Goal: Check status: Check status

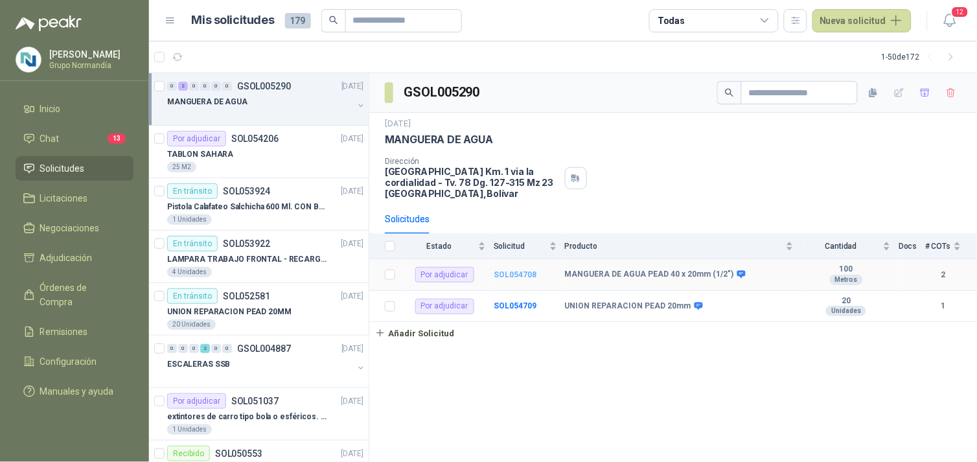
click at [527, 277] on b "SOL054708" at bounding box center [515, 274] width 43 height 9
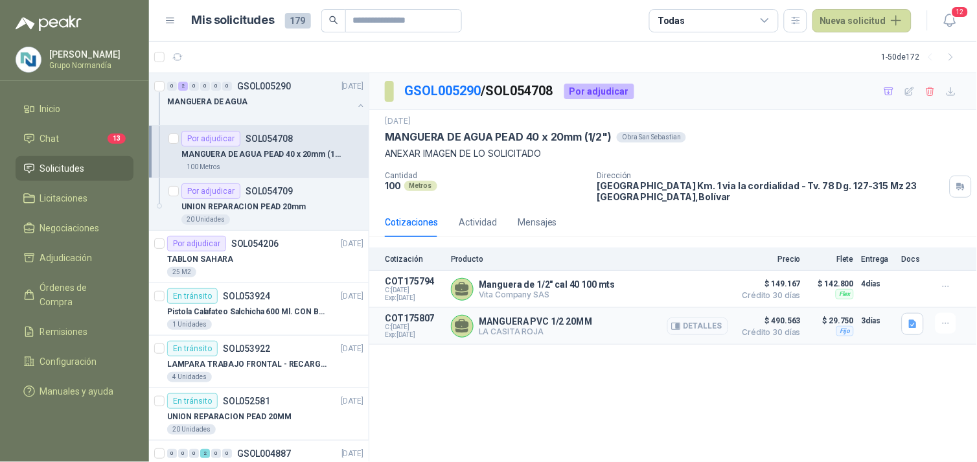
click at [713, 330] on button "Detalles" at bounding box center [697, 325] width 61 height 17
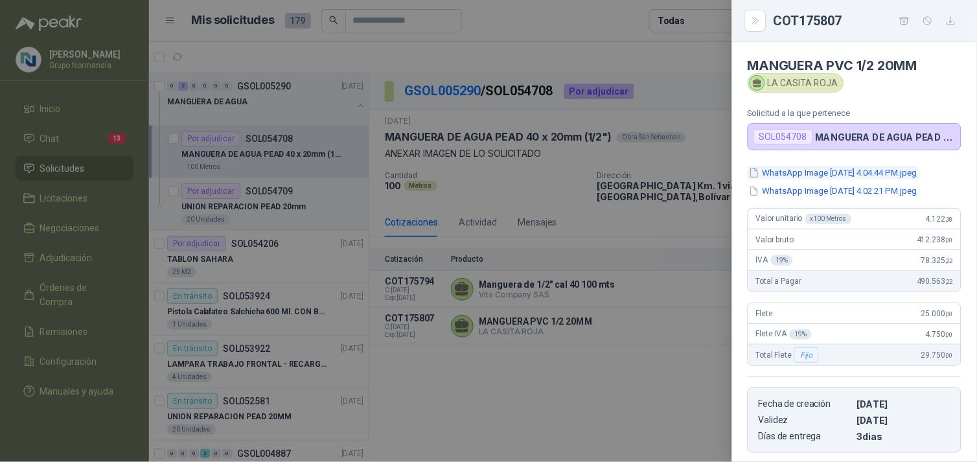
click at [797, 173] on button "WhatsApp Image [DATE] 4.04.44 PM.jpeg" at bounding box center [832, 173] width 171 height 14
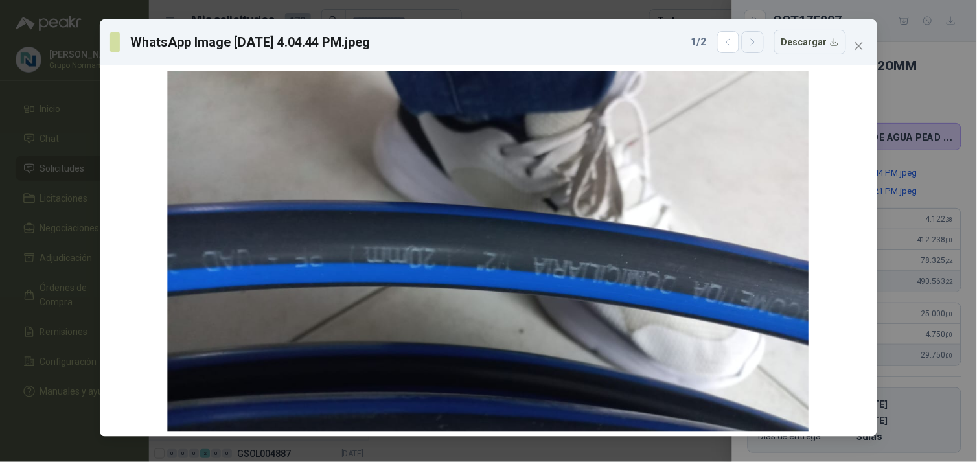
click at [759, 35] on button "button" at bounding box center [753, 42] width 22 height 22
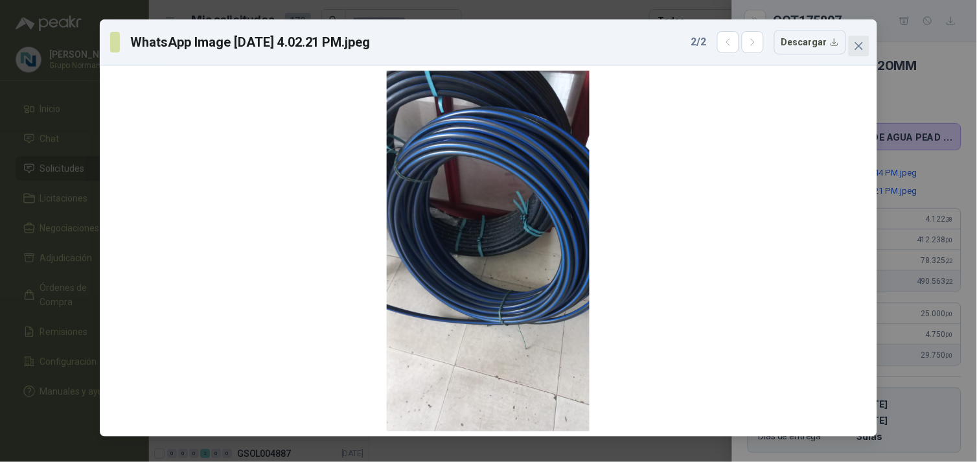
click at [863, 41] on icon "close" at bounding box center [859, 46] width 10 height 10
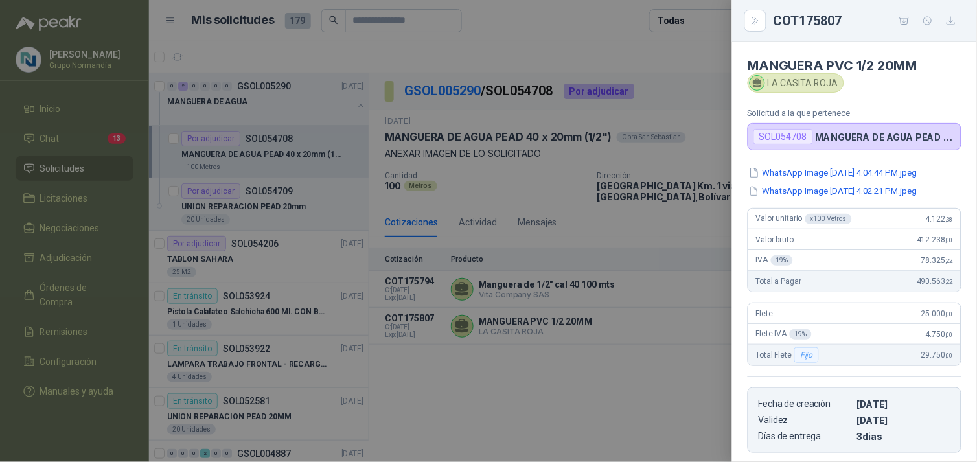
click at [617, 382] on div at bounding box center [488, 231] width 977 height 462
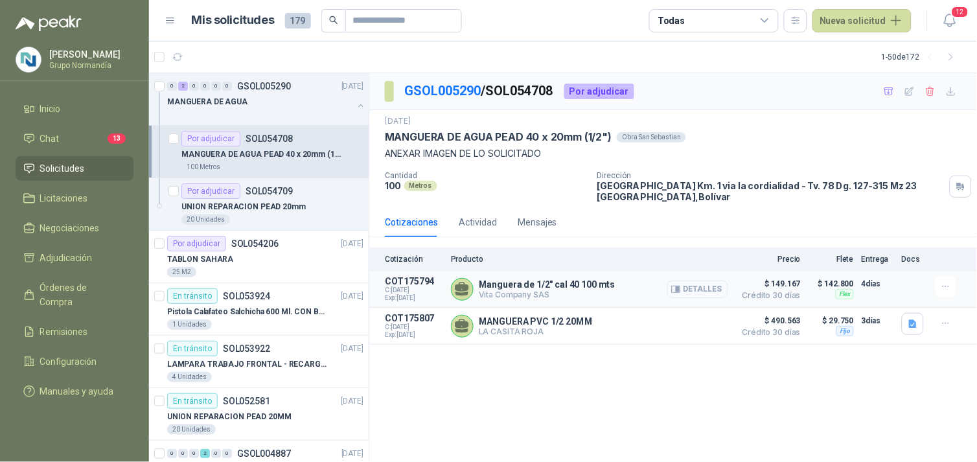
click at [687, 286] on button "Detalles" at bounding box center [697, 288] width 61 height 17
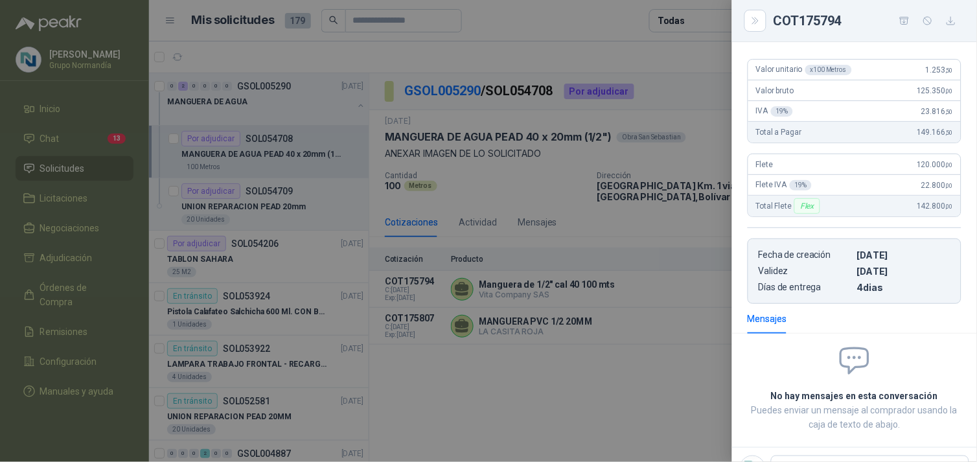
scroll to position [0, 0]
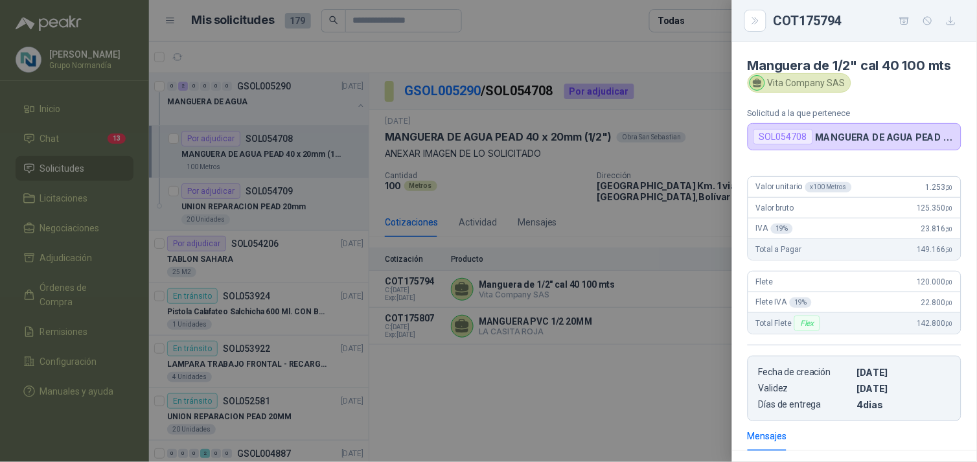
click at [493, 369] on div at bounding box center [488, 231] width 977 height 462
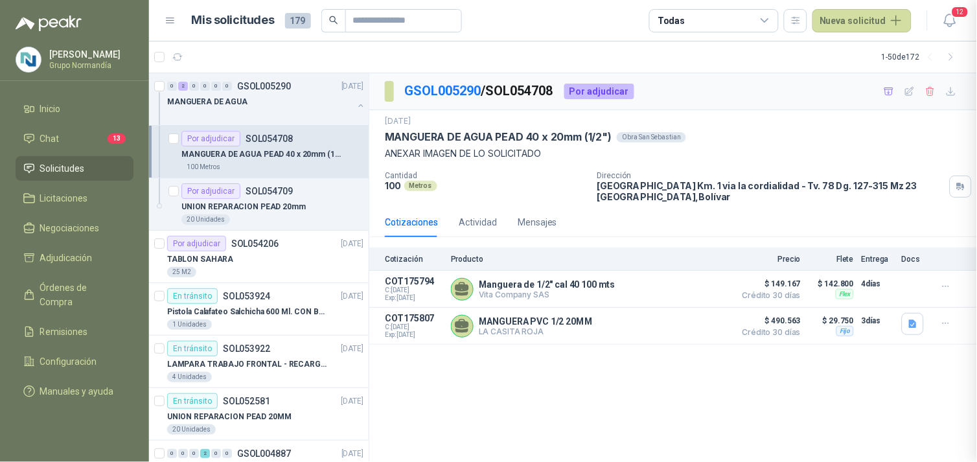
scroll to position [175, 0]
click at [255, 199] on div "UNION REPARACION PEAD 20mm" at bounding box center [272, 207] width 182 height 16
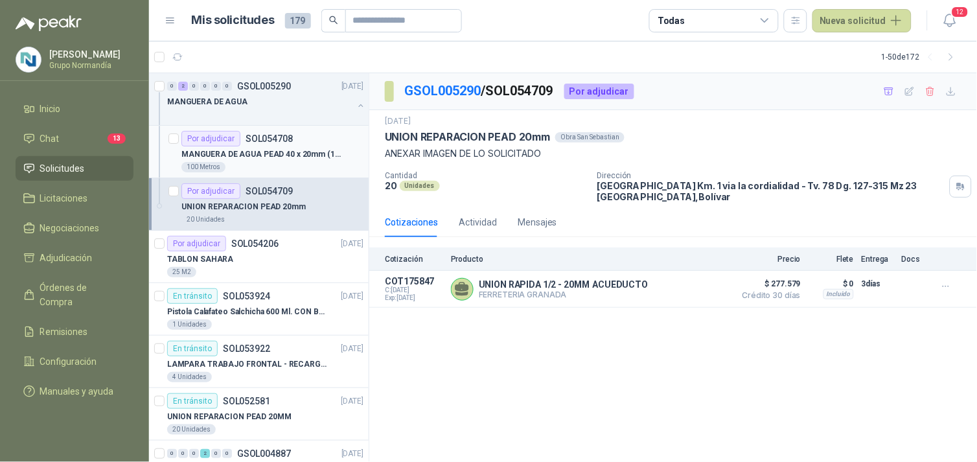
click at [268, 162] on div "100 Metros" at bounding box center [272, 167] width 182 height 10
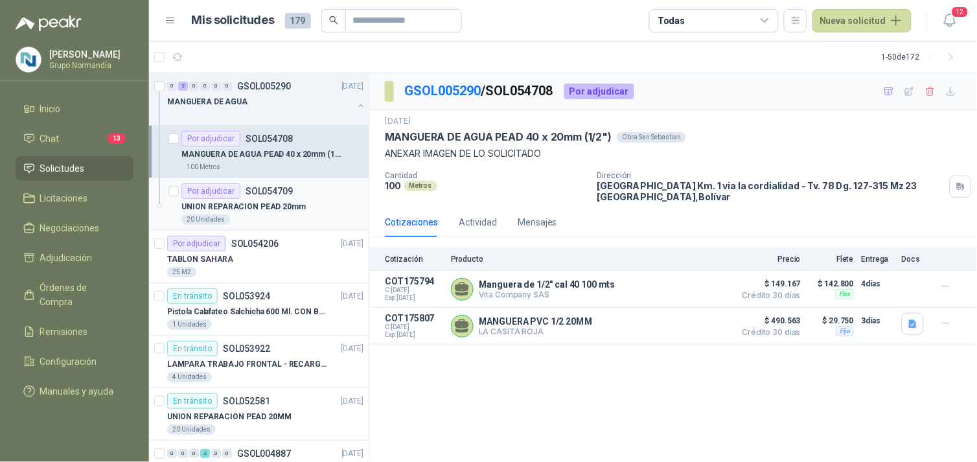
click at [275, 190] on p "SOL054709" at bounding box center [268, 191] width 47 height 9
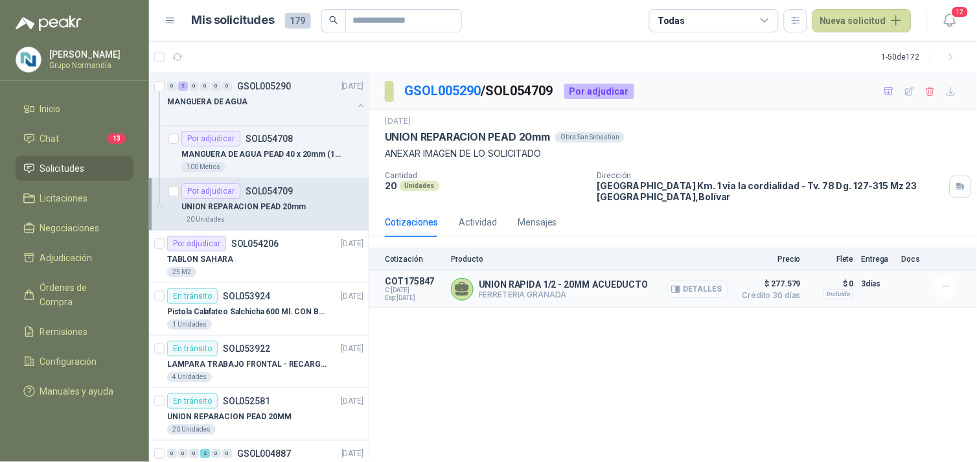
click at [693, 293] on button "Detalles" at bounding box center [697, 288] width 61 height 17
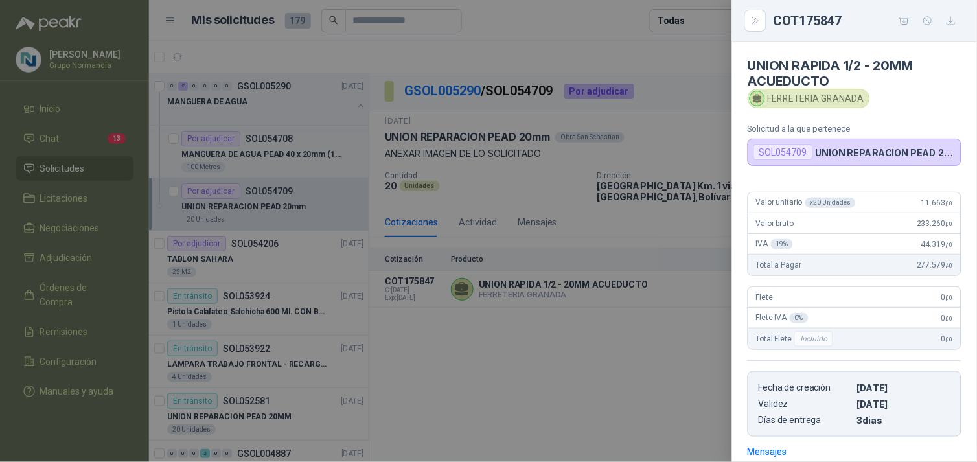
click at [260, 153] on div at bounding box center [488, 231] width 977 height 462
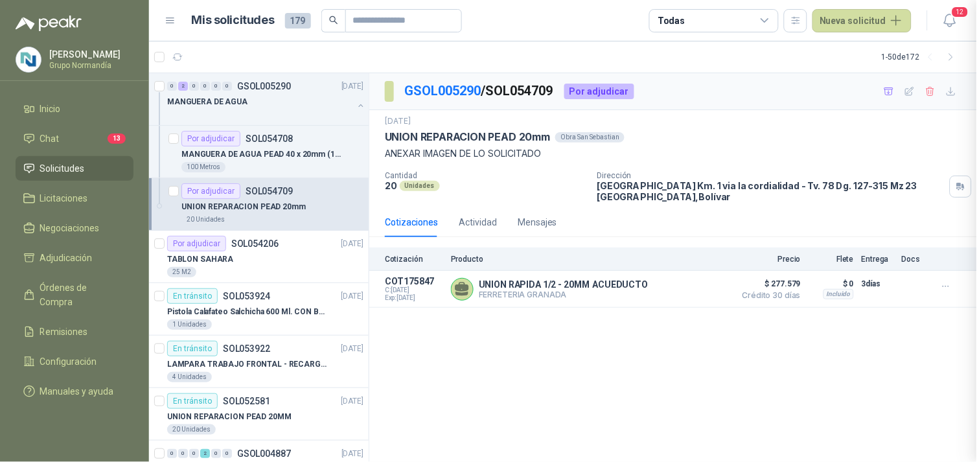
scroll to position [190, 0]
click at [251, 301] on div "En [PERSON_NAME] SOL053924" at bounding box center [218, 296] width 103 height 16
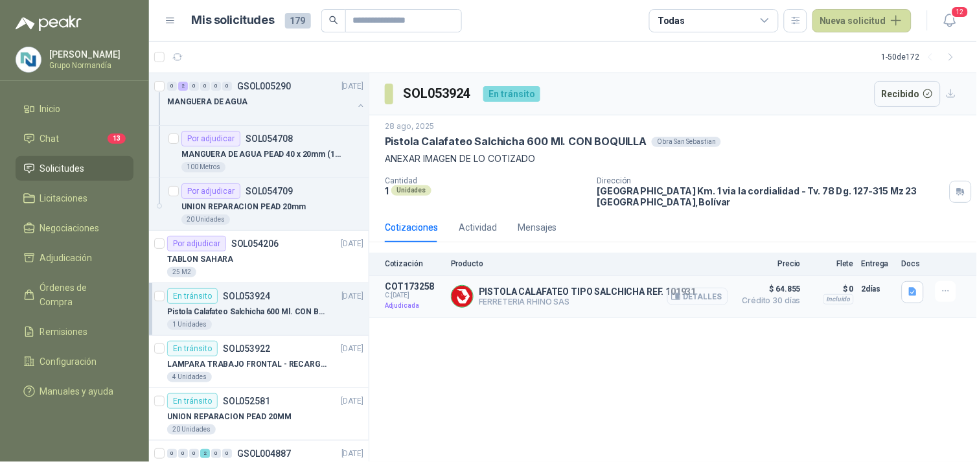
click at [689, 298] on button "Detalles" at bounding box center [697, 296] width 61 height 17
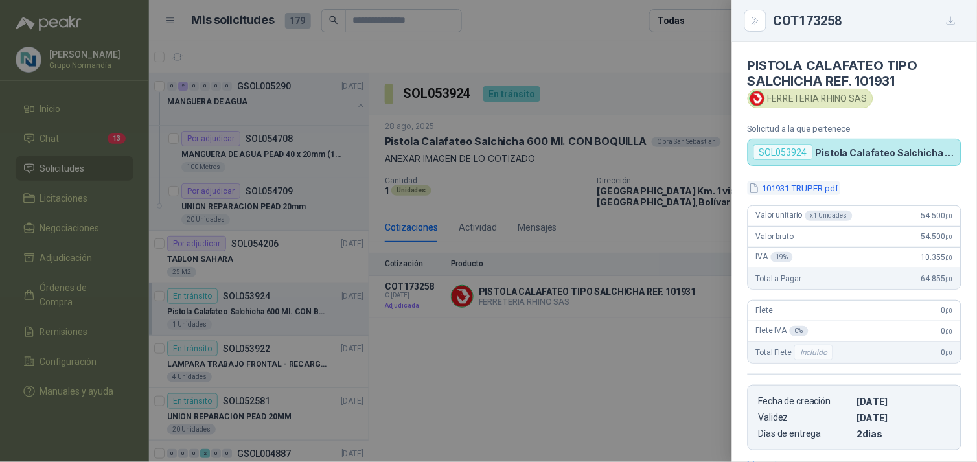
click at [825, 192] on button "101931 TRUPER.pdf" at bounding box center [793, 188] width 93 height 14
